Goal: Information Seeking & Learning: Learn about a topic

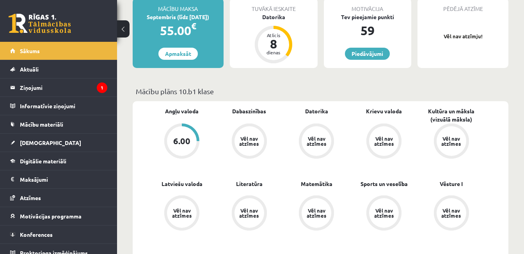
scroll to position [106, 0]
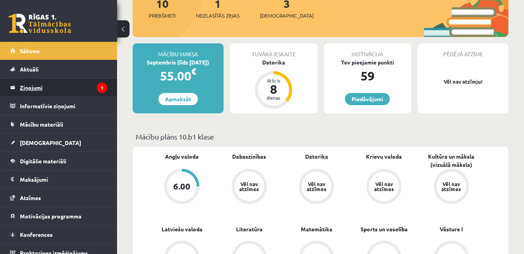
click at [34, 89] on legend "Ziņojumi 1" at bounding box center [63, 87] width 87 height 18
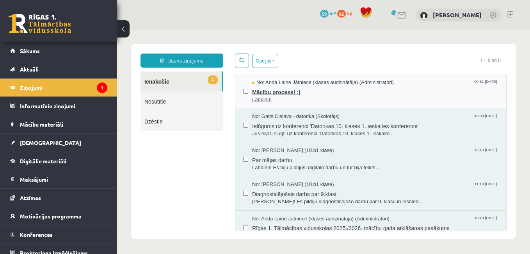
click at [351, 90] on span "Mācību process! :)" at bounding box center [375, 91] width 246 height 10
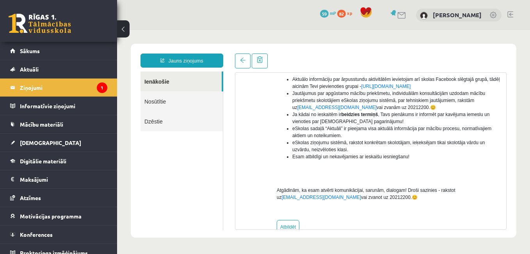
scroll to position [184, 0]
click at [43, 85] on legend "Ziņojumi 1" at bounding box center [63, 87] width 87 height 18
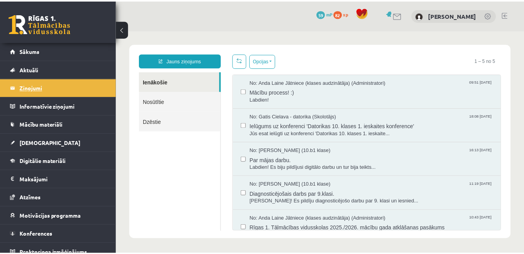
scroll to position [0, 0]
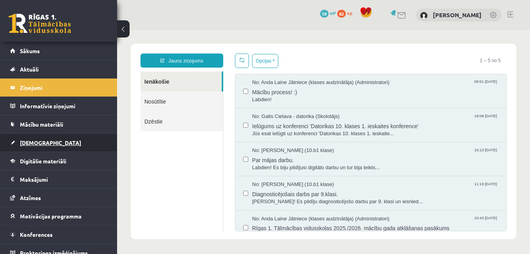
click at [40, 144] on span "[DEMOGRAPHIC_DATA]" at bounding box center [50, 142] width 61 height 7
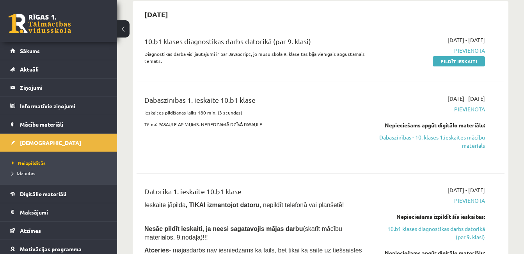
scroll to position [54, 0]
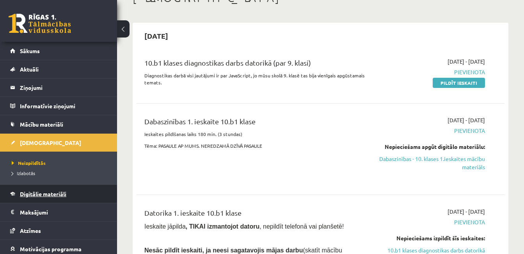
click at [39, 198] on link "Digitālie materiāli" at bounding box center [58, 194] width 97 height 18
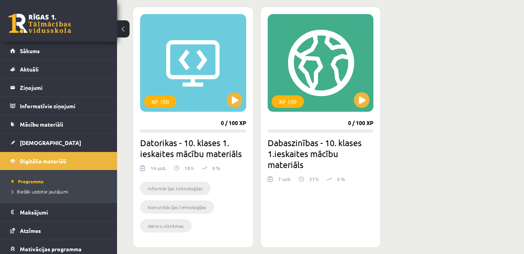
scroll to position [220, 0]
